Goal: Find specific page/section: Find specific page/section

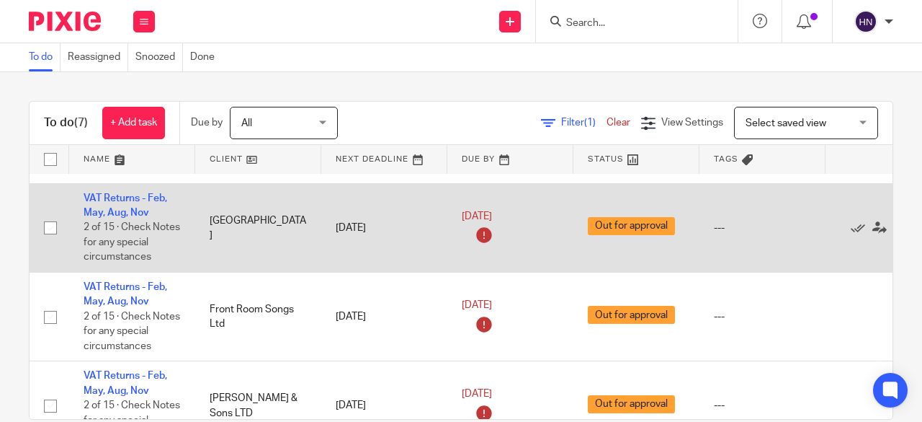
scroll to position [72, 0]
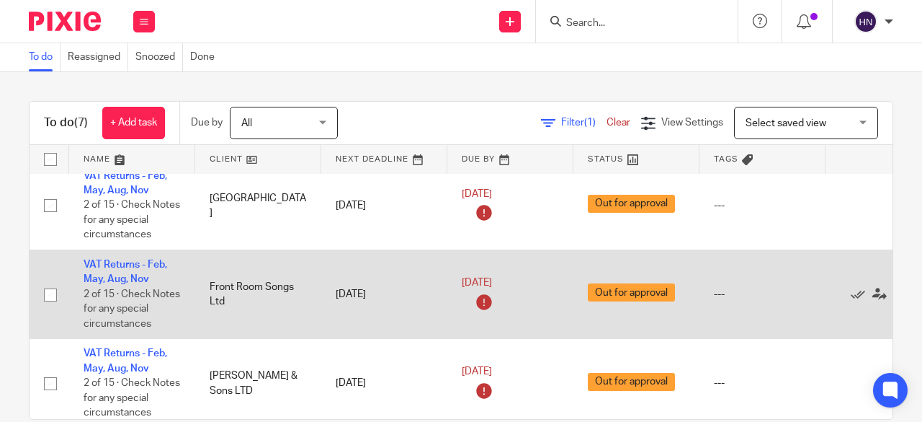
click at [49, 298] on input "checkbox" at bounding box center [50, 294] width 27 height 27
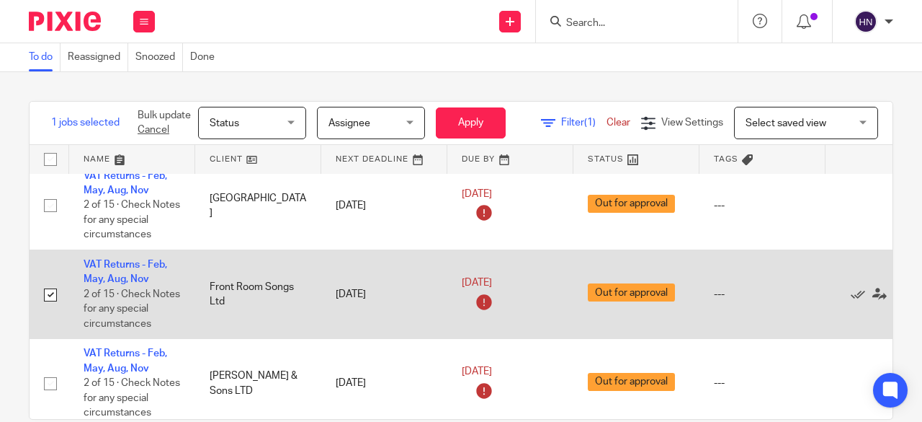
click at [49, 298] on input "checkbox" at bounding box center [50, 294] width 27 height 27
checkbox input "false"
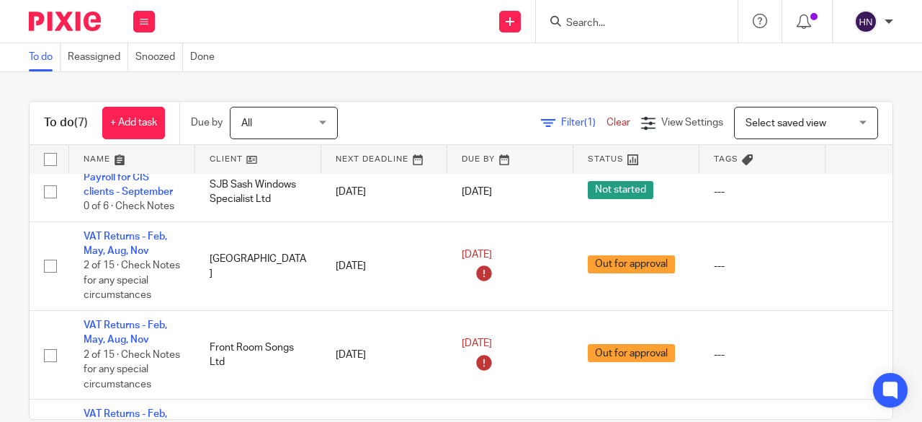
scroll to position [0, 0]
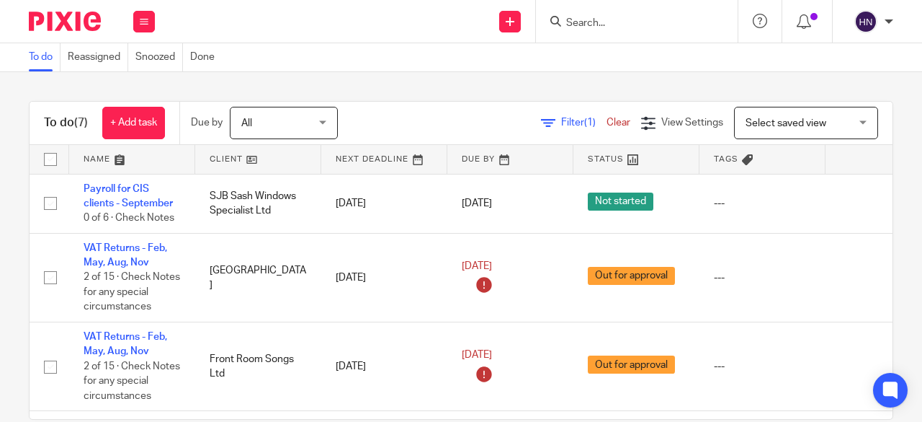
click at [626, 15] on form at bounding box center [641, 21] width 153 height 18
click at [605, 31] on div at bounding box center [637, 21] width 202 height 43
click at [587, 22] on input "Search" at bounding box center [630, 23] width 130 height 13
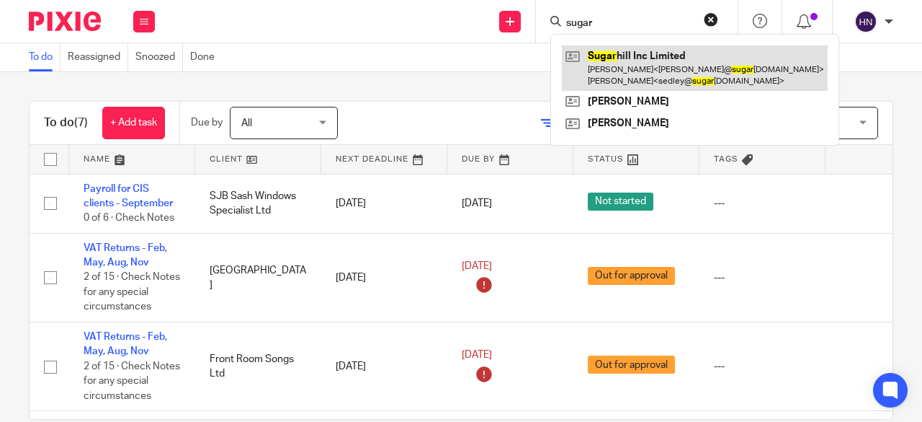
type input "sugar"
click at [630, 63] on link at bounding box center [695, 67] width 266 height 45
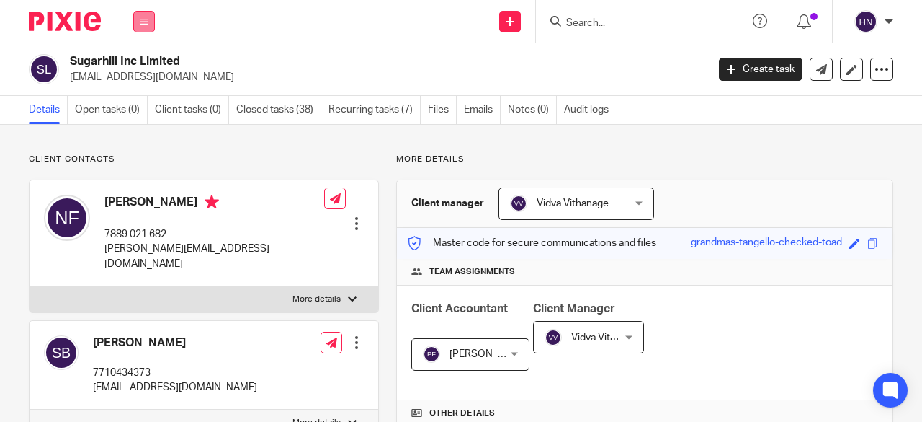
click at [148, 22] on icon at bounding box center [144, 21] width 9 height 9
click at [138, 69] on link "Work" at bounding box center [136, 67] width 23 height 10
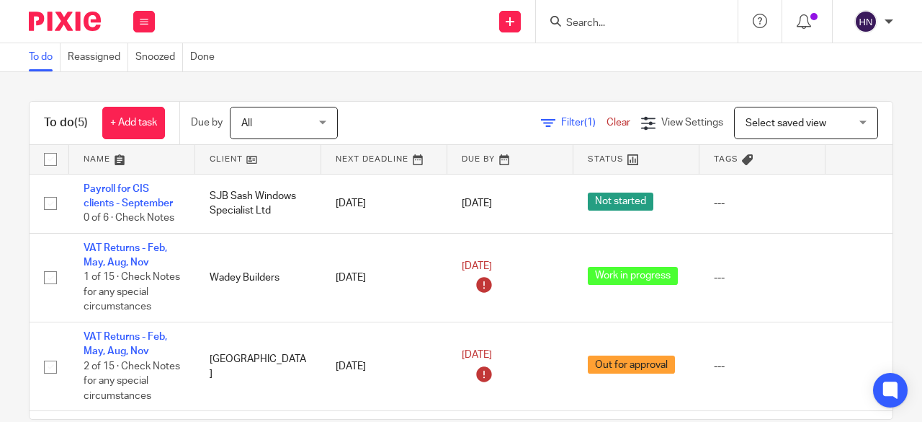
click at [607, 15] on form at bounding box center [641, 21] width 153 height 18
click at [609, 27] on input "Search" at bounding box center [630, 23] width 130 height 13
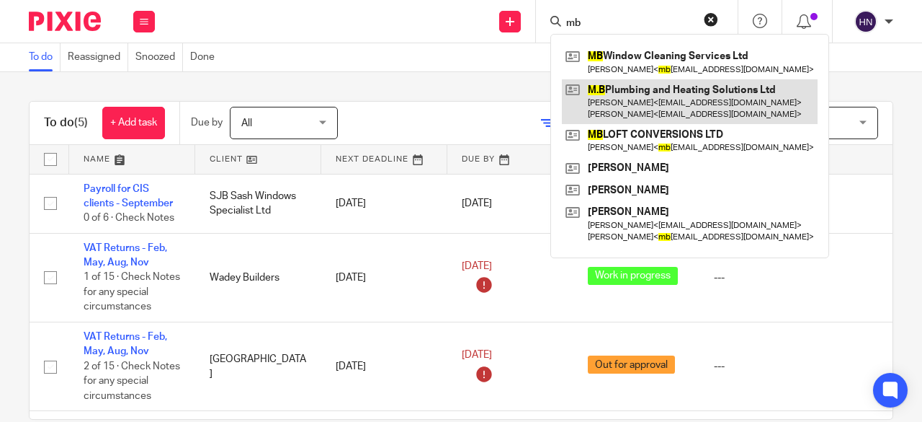
type input "mb"
click at [646, 102] on link at bounding box center [690, 101] width 256 height 45
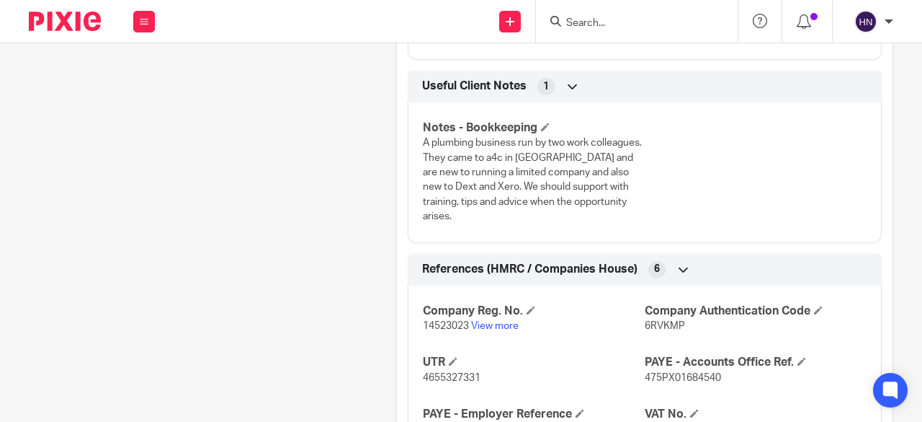
scroll to position [793, 0]
